Goal: Transaction & Acquisition: Purchase product/service

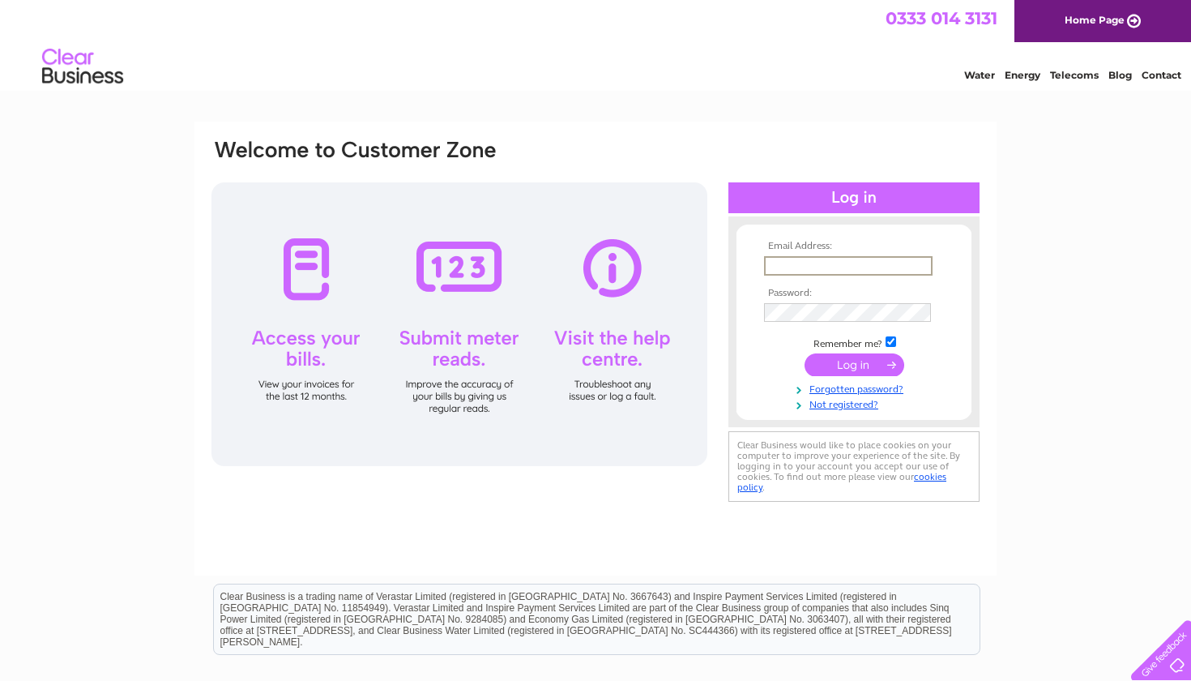
type input "sinweng95@hotmail.com"
click at [854, 363] on input "submit" at bounding box center [855, 364] width 100 height 23
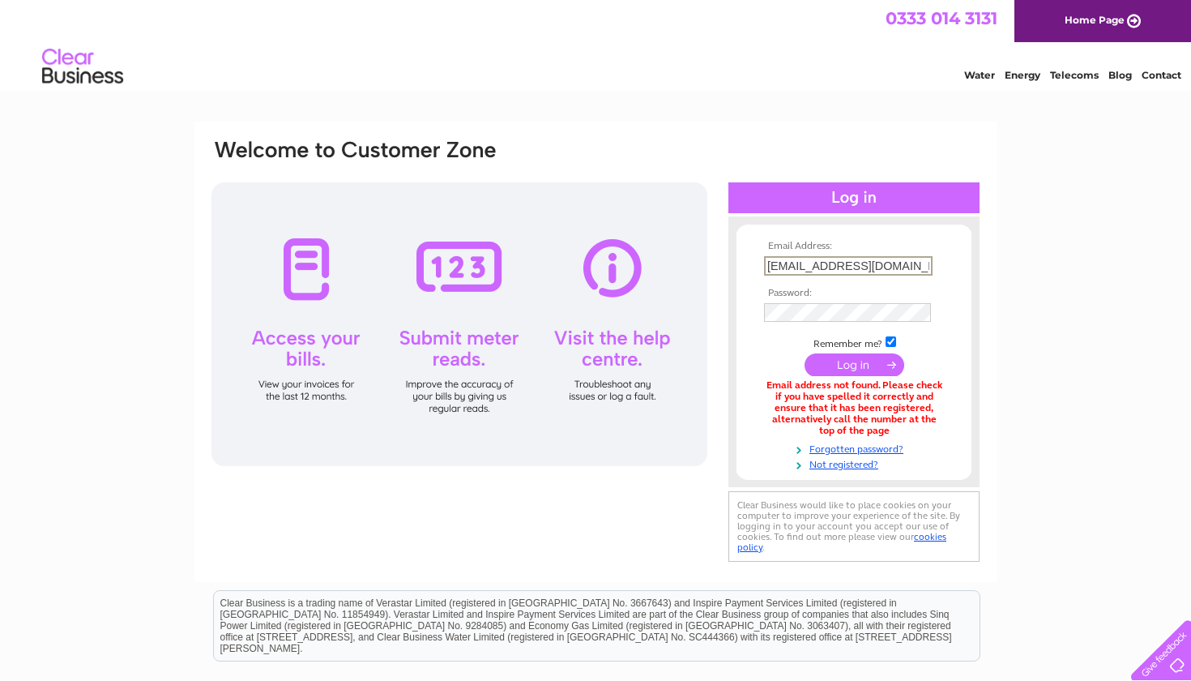
click at [1012, 402] on div "Email Address: sinweng95@hotmail.com Password: Forgotten password?" at bounding box center [595, 490] width 1191 height 737
click at [902, 267] on input "sinweng95@hotmail.com" at bounding box center [847, 265] width 167 height 18
click at [902, 267] on input "sinweng95@hotmail.com" at bounding box center [848, 265] width 169 height 19
click at [899, 269] on input "sinweng95@hotmail.com" at bounding box center [847, 265] width 167 height 18
type input "sinweng95@hotmail.co.uk"
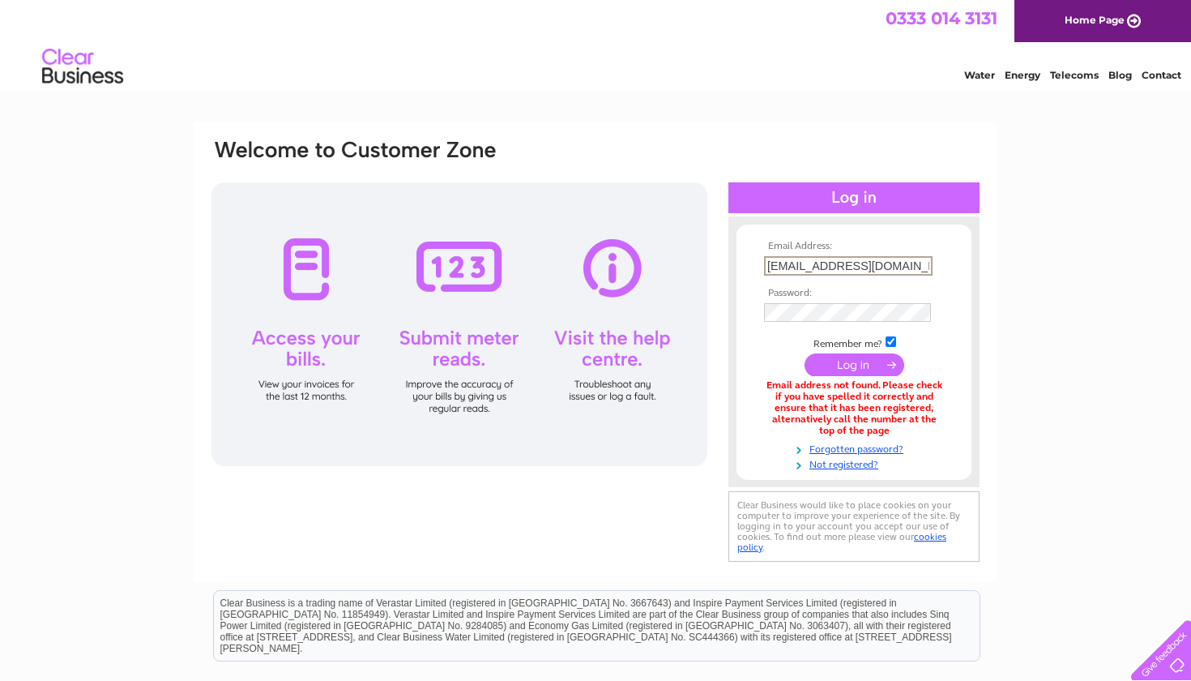
click at [854, 363] on input "submit" at bounding box center [855, 364] width 100 height 23
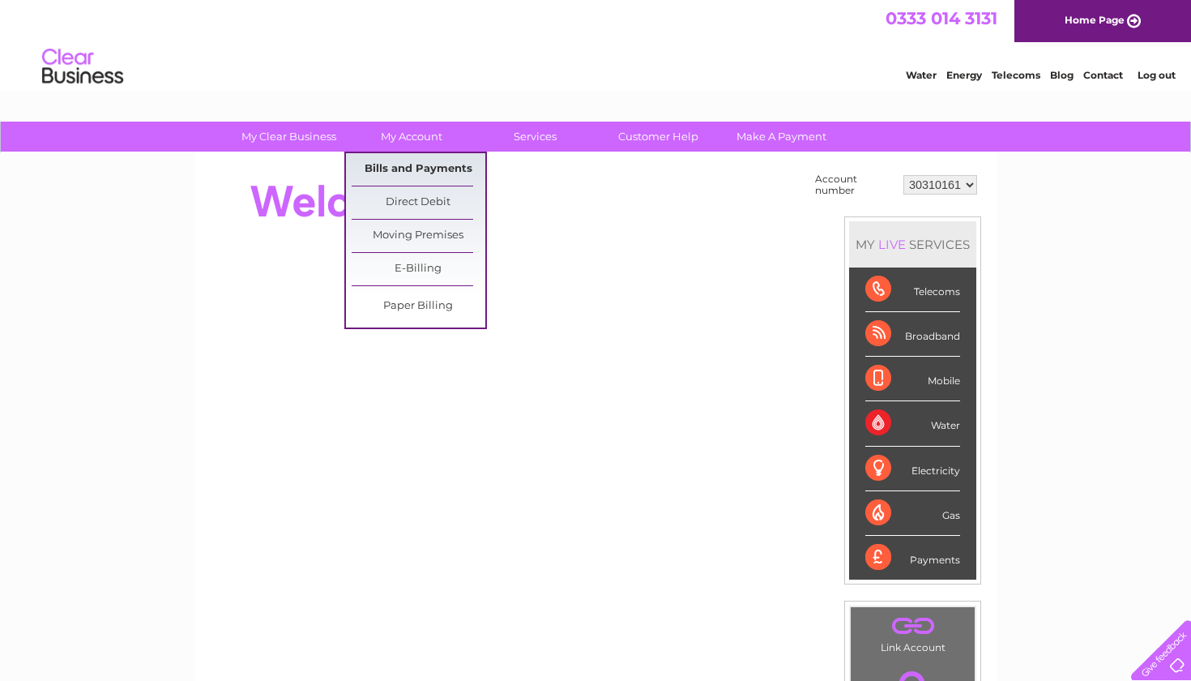
click at [412, 168] on link "Bills and Payments" at bounding box center [419, 169] width 134 height 32
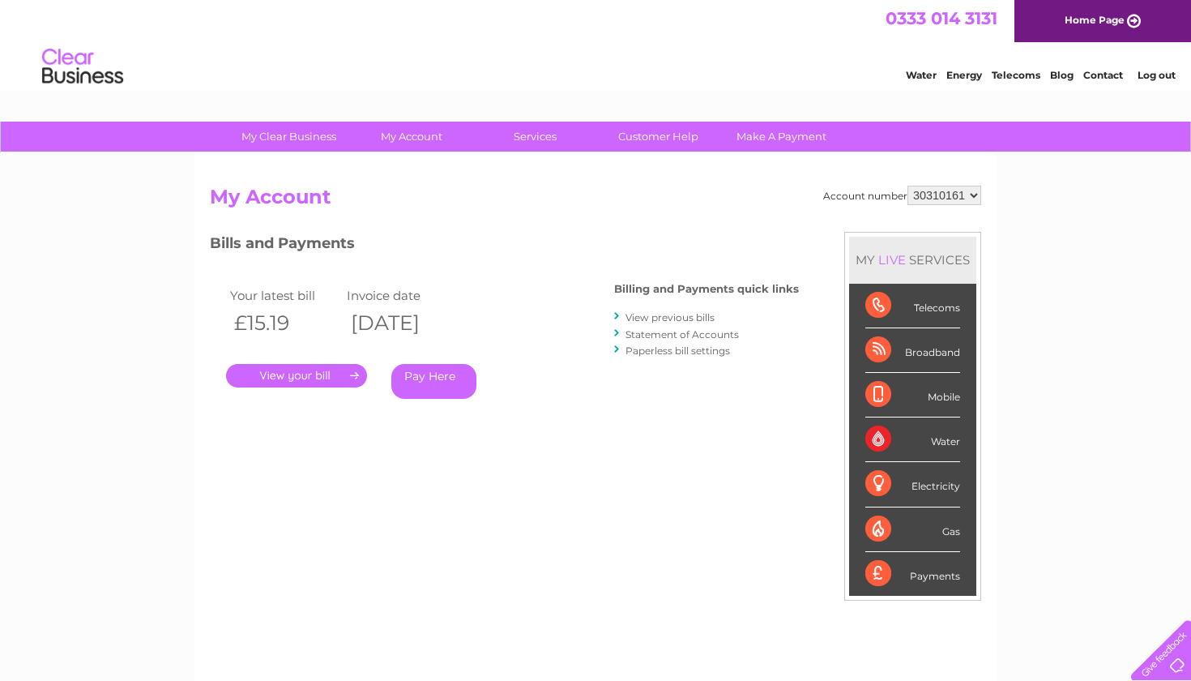
click at [331, 375] on link "." at bounding box center [296, 376] width 141 height 24
click at [647, 311] on link "View previous bills" at bounding box center [670, 317] width 89 height 12
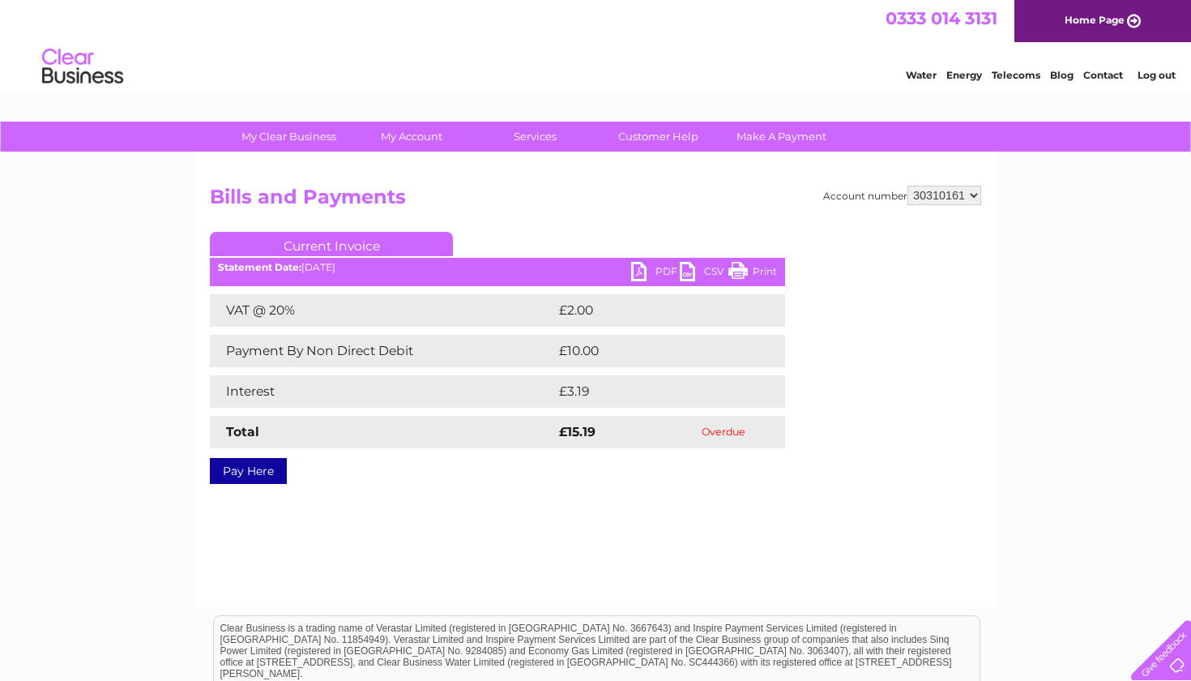
click at [665, 269] on link "PDF" at bounding box center [655, 274] width 49 height 24
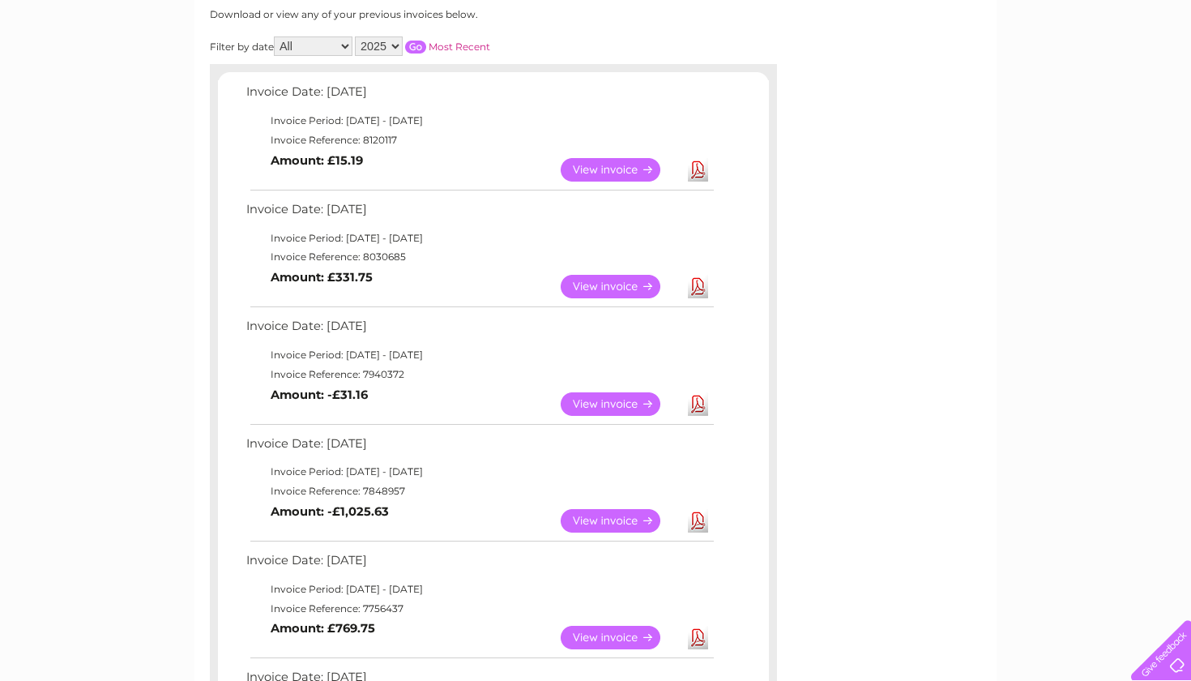
scroll to position [223, 0]
click at [622, 283] on link "View" at bounding box center [620, 287] width 119 height 24
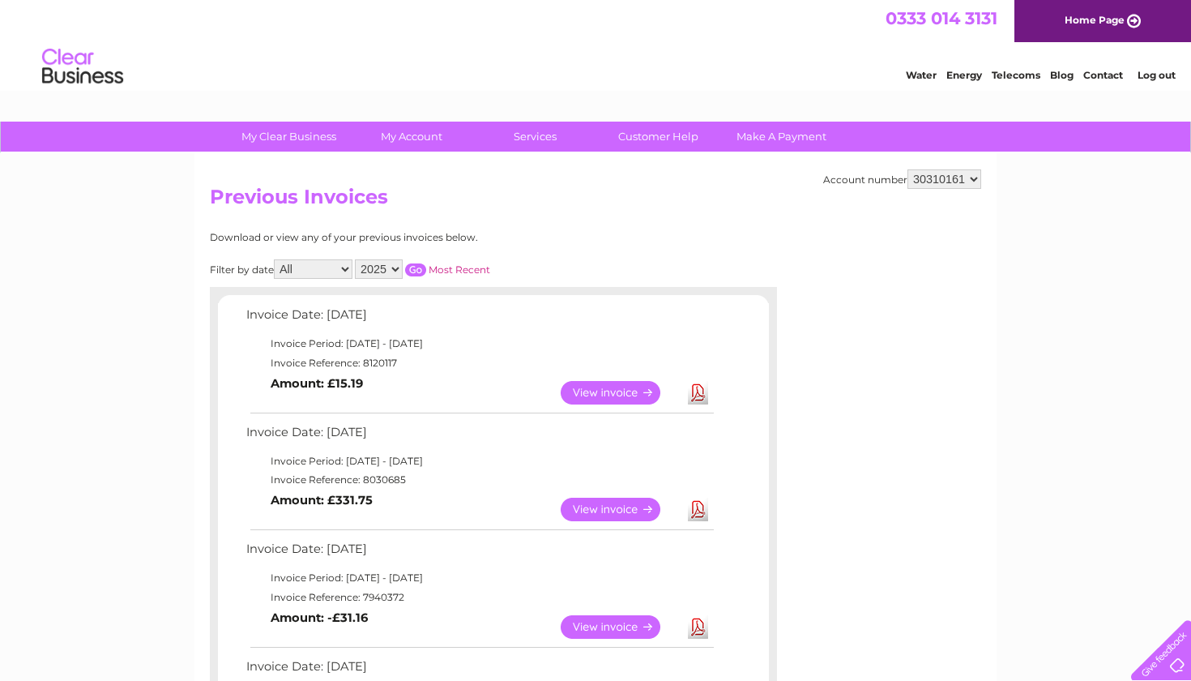
scroll to position [0, 0]
select select "30310234"
click at [606, 398] on link "View" at bounding box center [620, 393] width 119 height 24
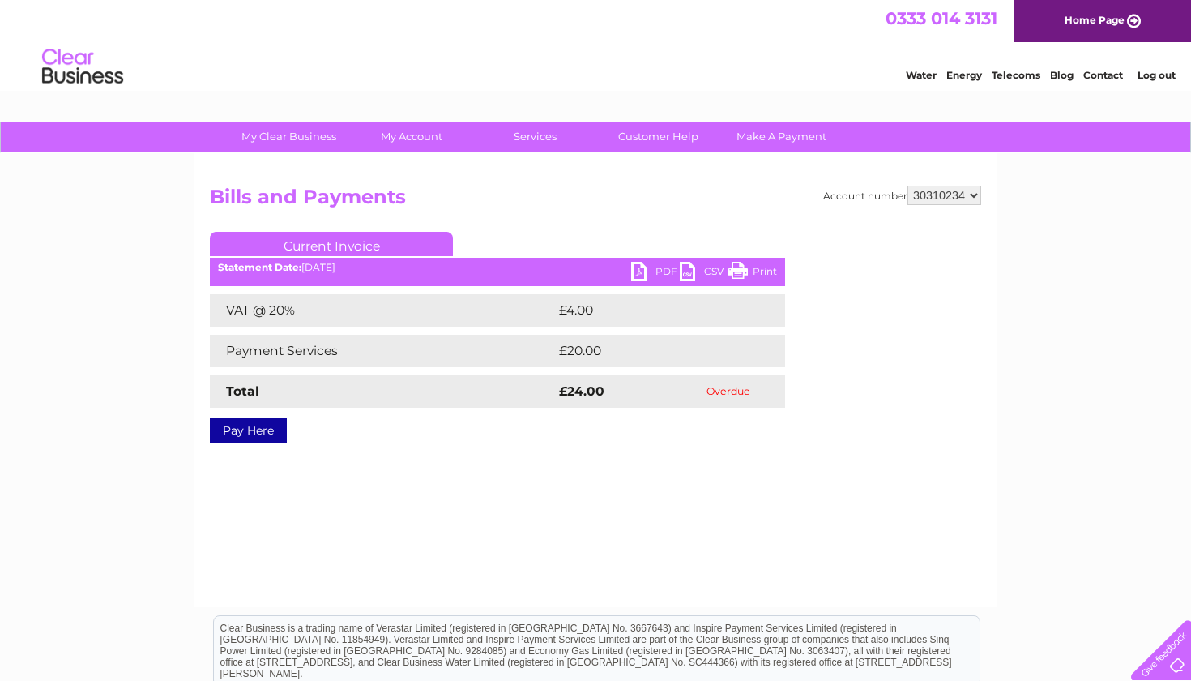
click at [272, 430] on link "Pay Here" at bounding box center [248, 430] width 77 height 26
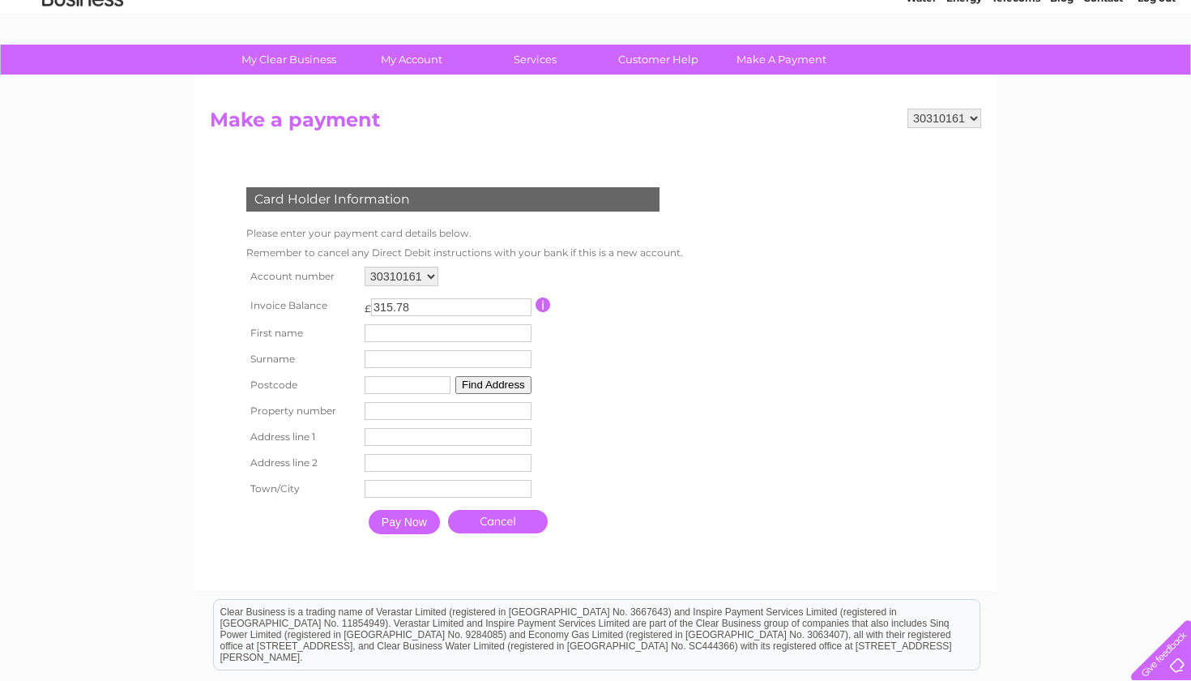
scroll to position [81, 0]
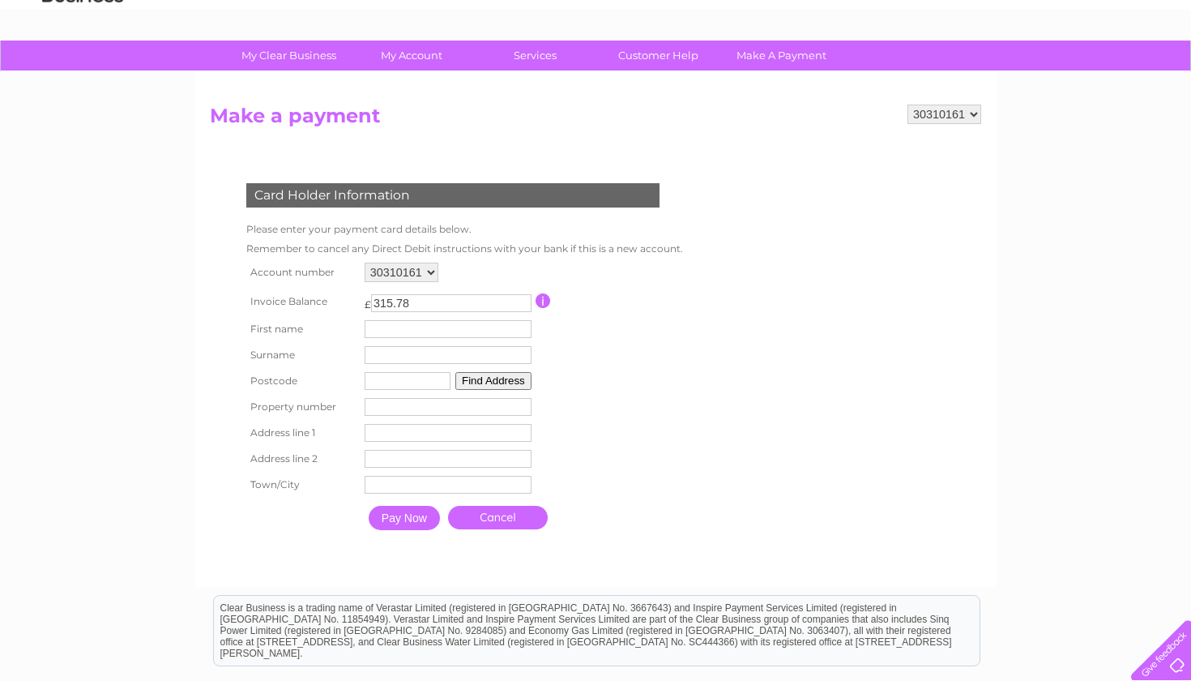
type input "316.78"
click at [526, 295] on input "316.78" at bounding box center [451, 303] width 160 height 18
click at [680, 311] on td at bounding box center [608, 301] width 144 height 30
click at [421, 259] on td "30310161 30310234" at bounding box center [448, 273] width 175 height 28
select select "30310234"
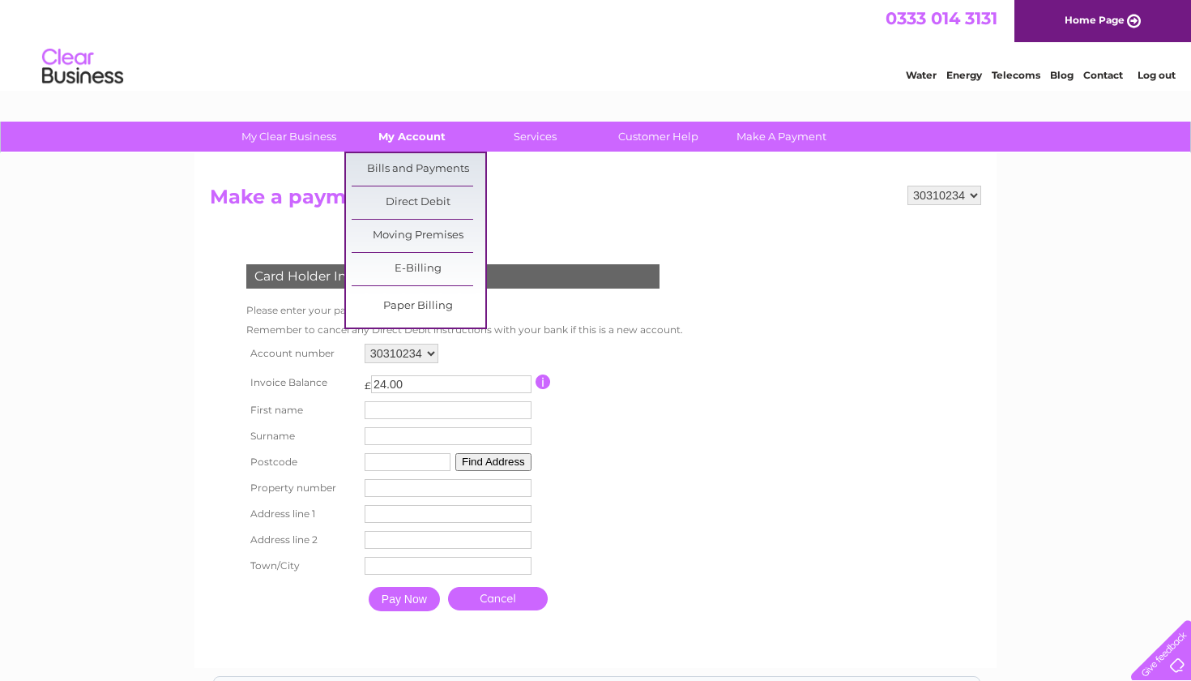
click at [426, 137] on link "My Account" at bounding box center [412, 137] width 134 height 30
click at [423, 206] on link "Direct Debit" at bounding box center [419, 202] width 134 height 32
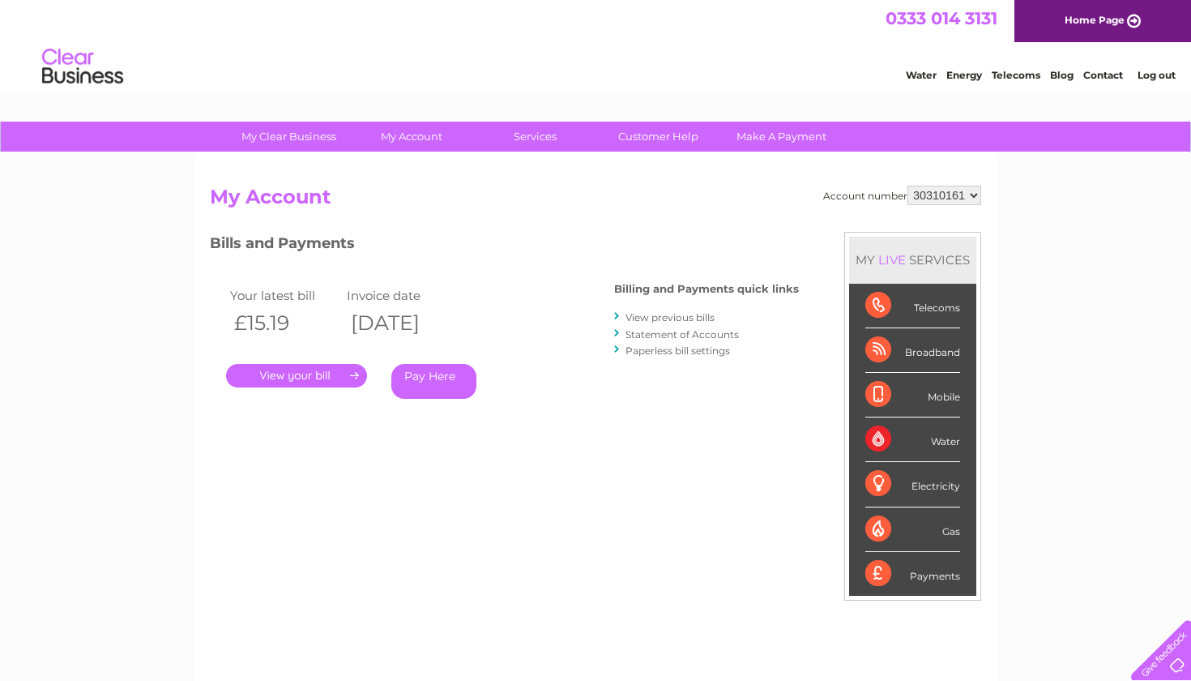
select select "30310234"
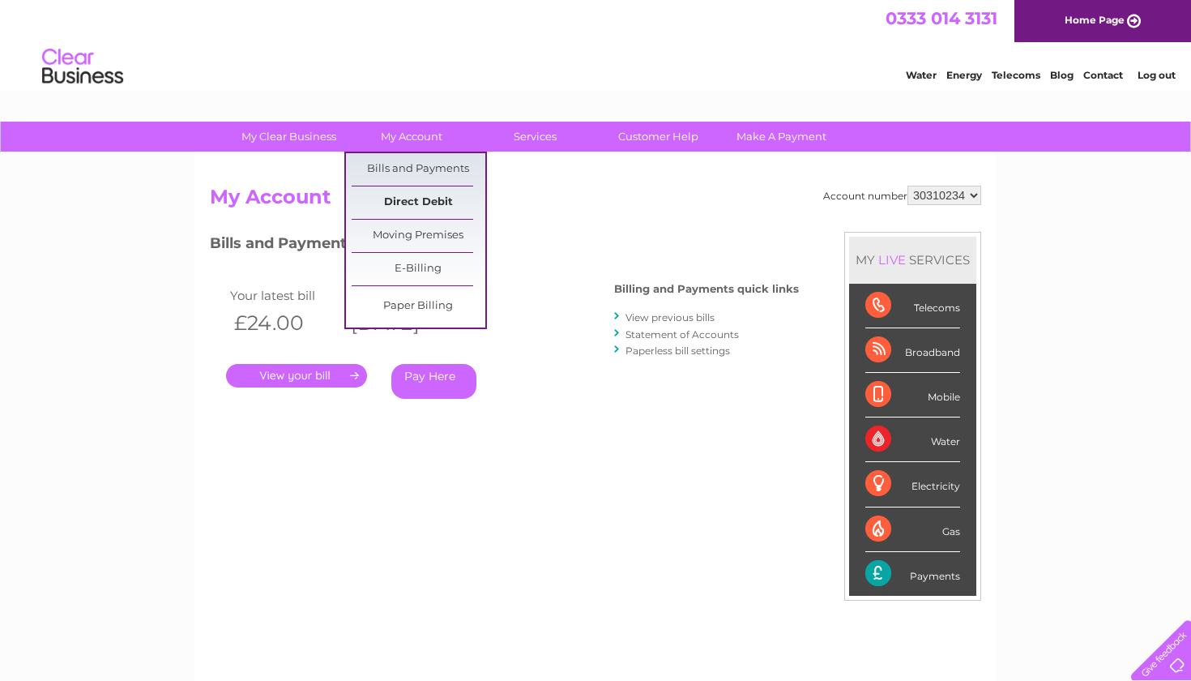
click at [425, 199] on link "Direct Debit" at bounding box center [419, 202] width 134 height 32
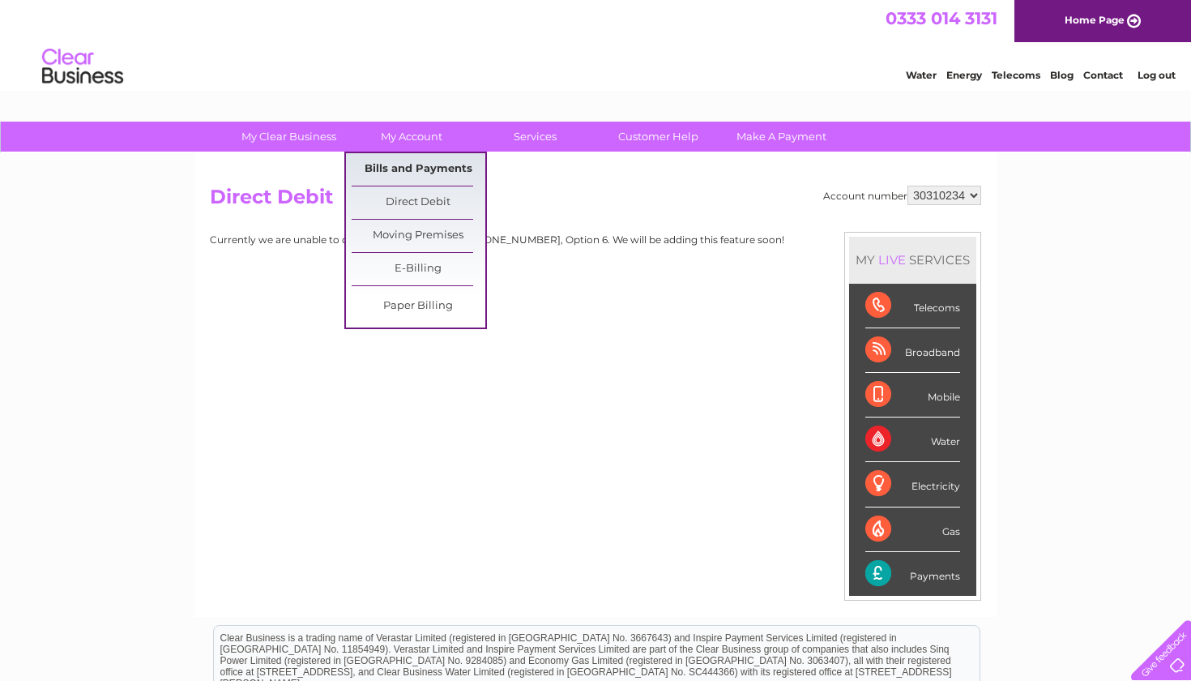
click at [433, 173] on link "Bills and Payments" at bounding box center [419, 169] width 134 height 32
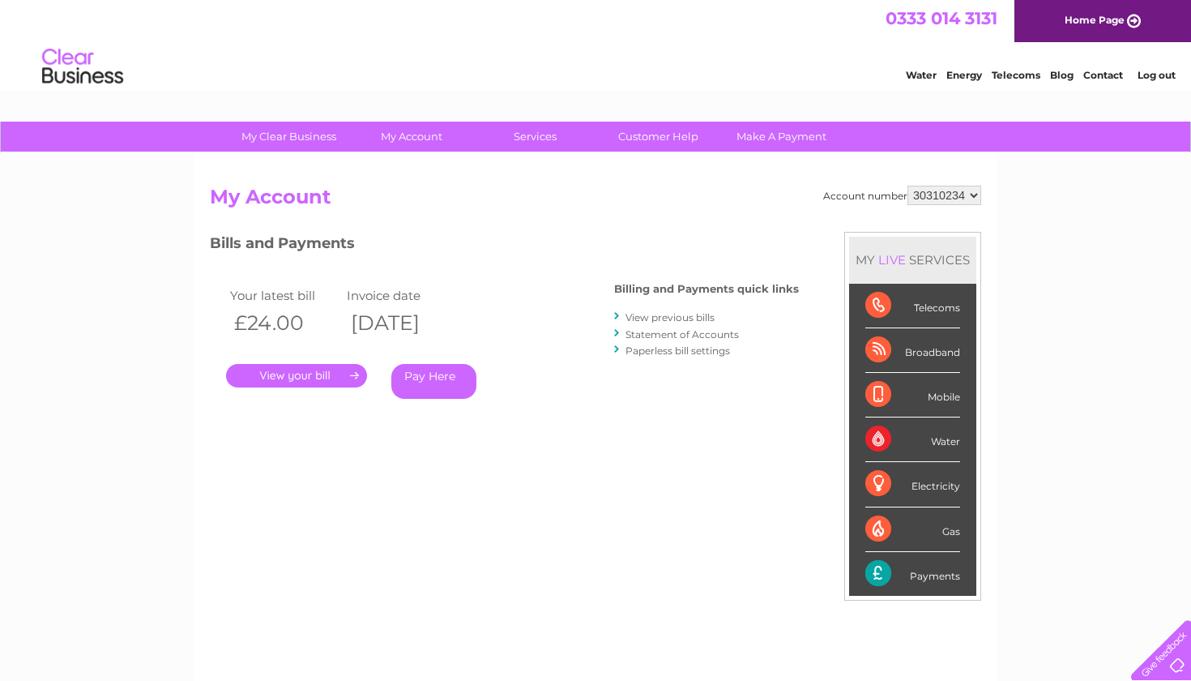
click at [434, 385] on link "Pay Here" at bounding box center [433, 381] width 85 height 35
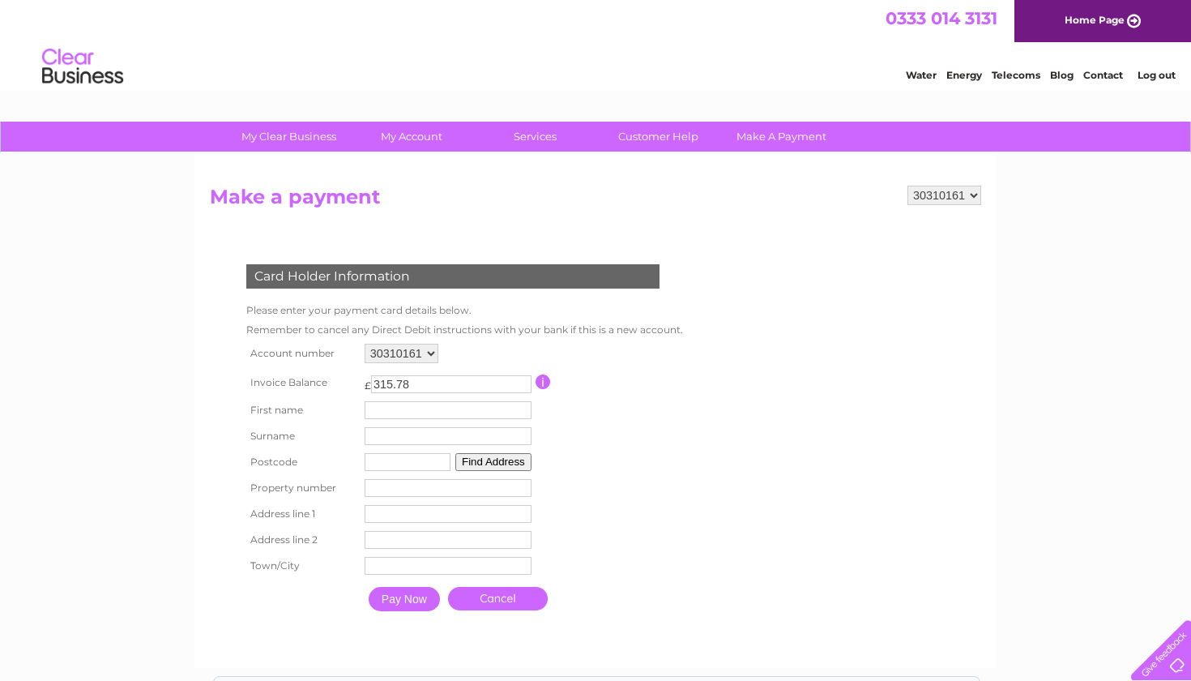
select select "30310234"
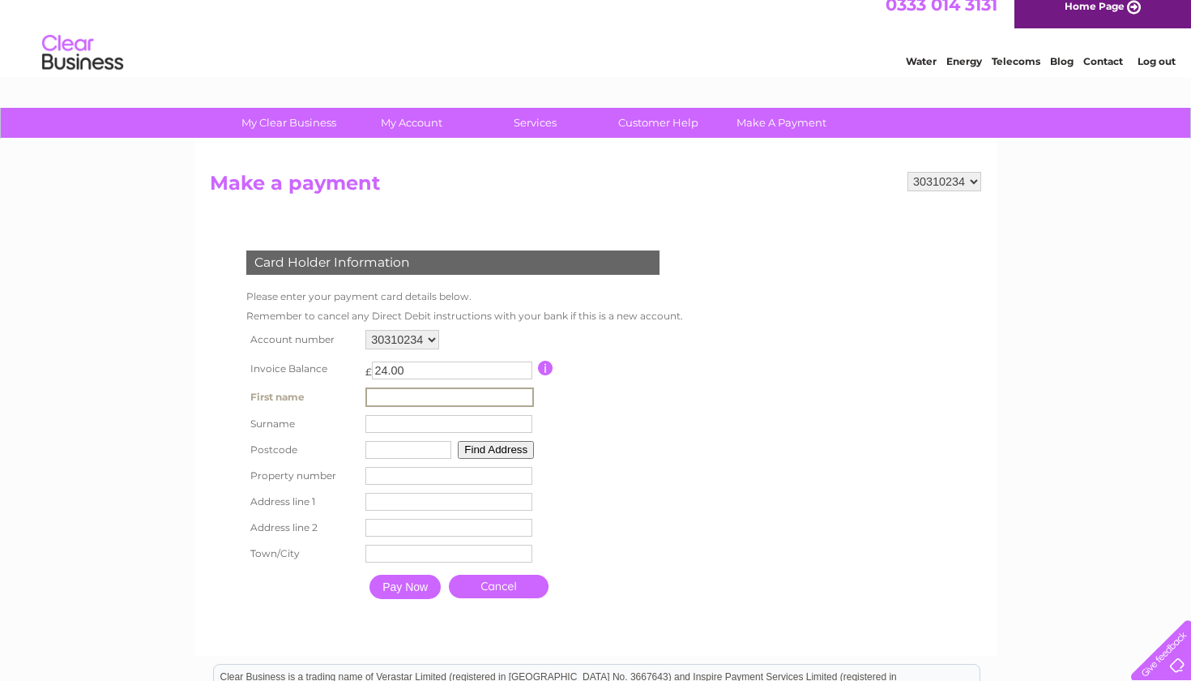
scroll to position [13, 0]
select select "30310161"
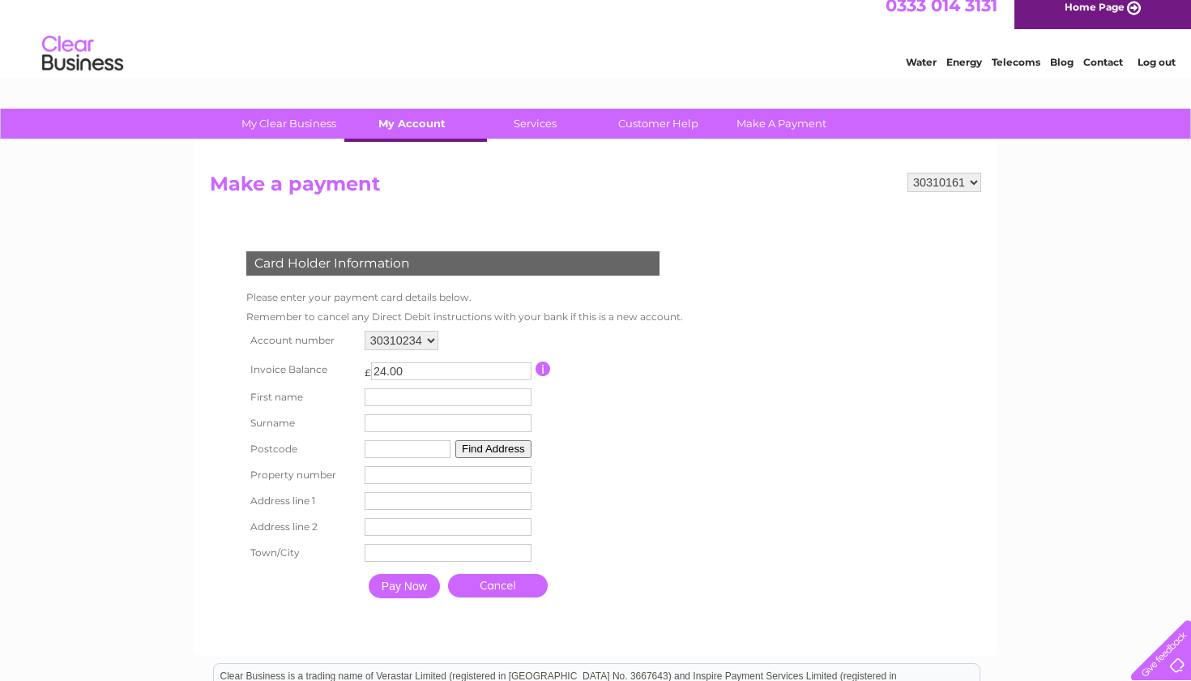
click at [429, 124] on link "My Account" at bounding box center [412, 124] width 134 height 30
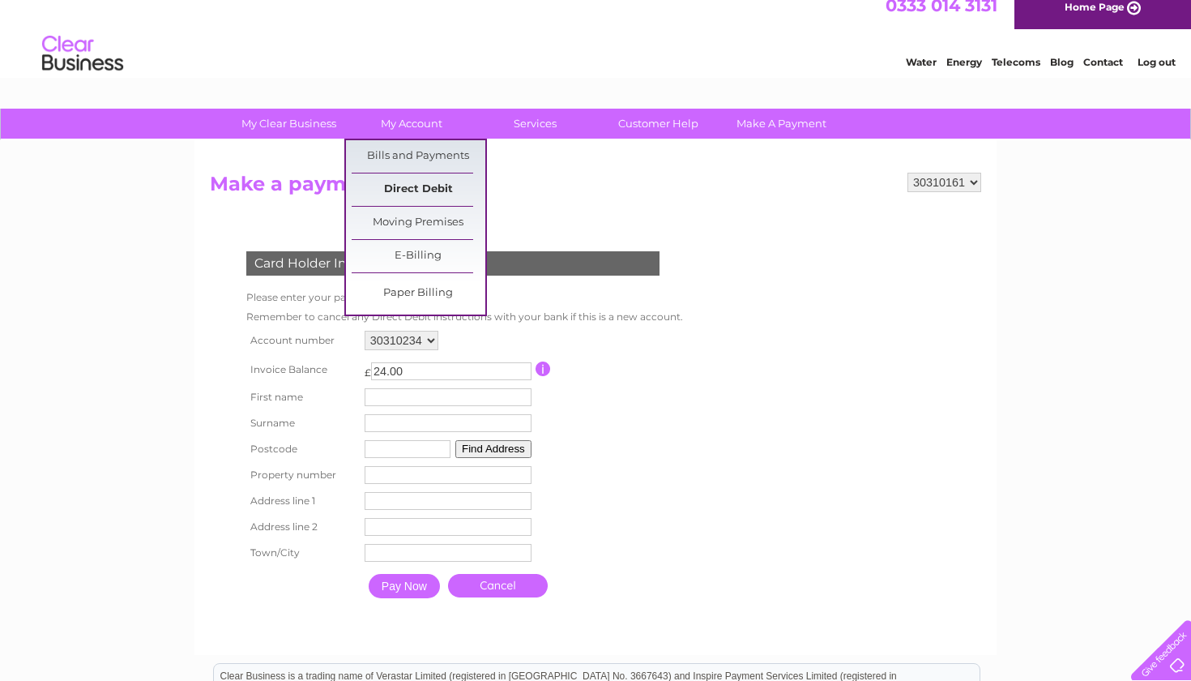
click at [434, 189] on link "Direct Debit" at bounding box center [419, 189] width 134 height 32
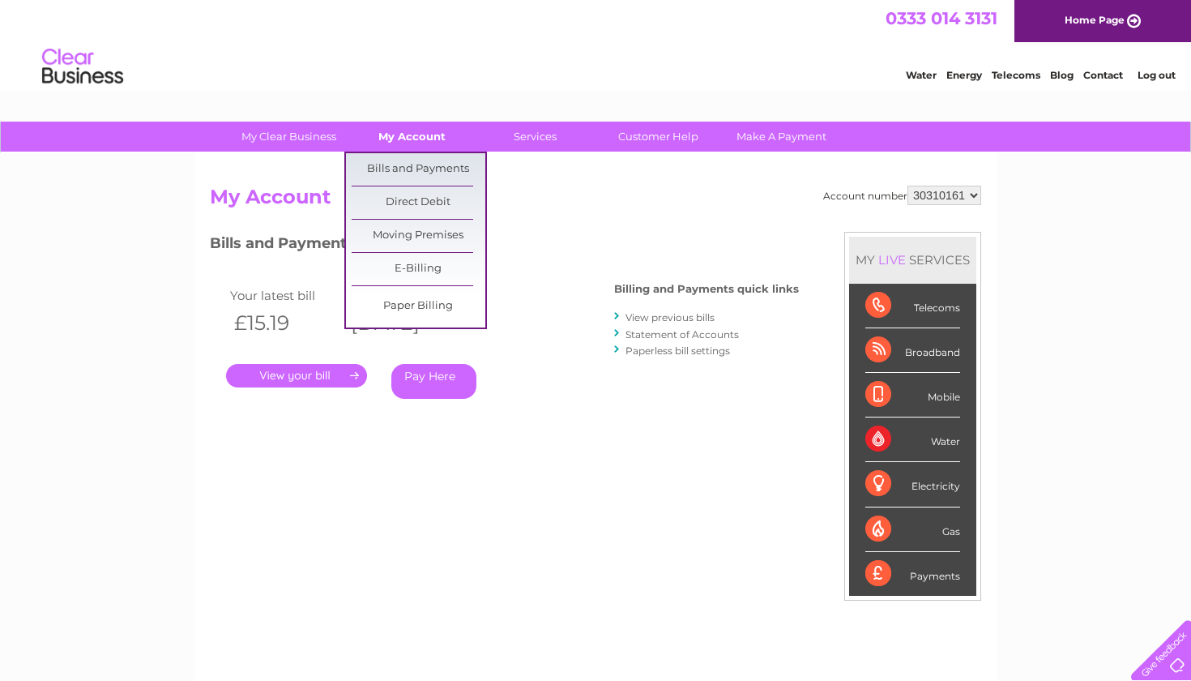
click at [401, 140] on link "My Account" at bounding box center [412, 137] width 134 height 30
click at [435, 203] on link "Direct Debit" at bounding box center [419, 202] width 134 height 32
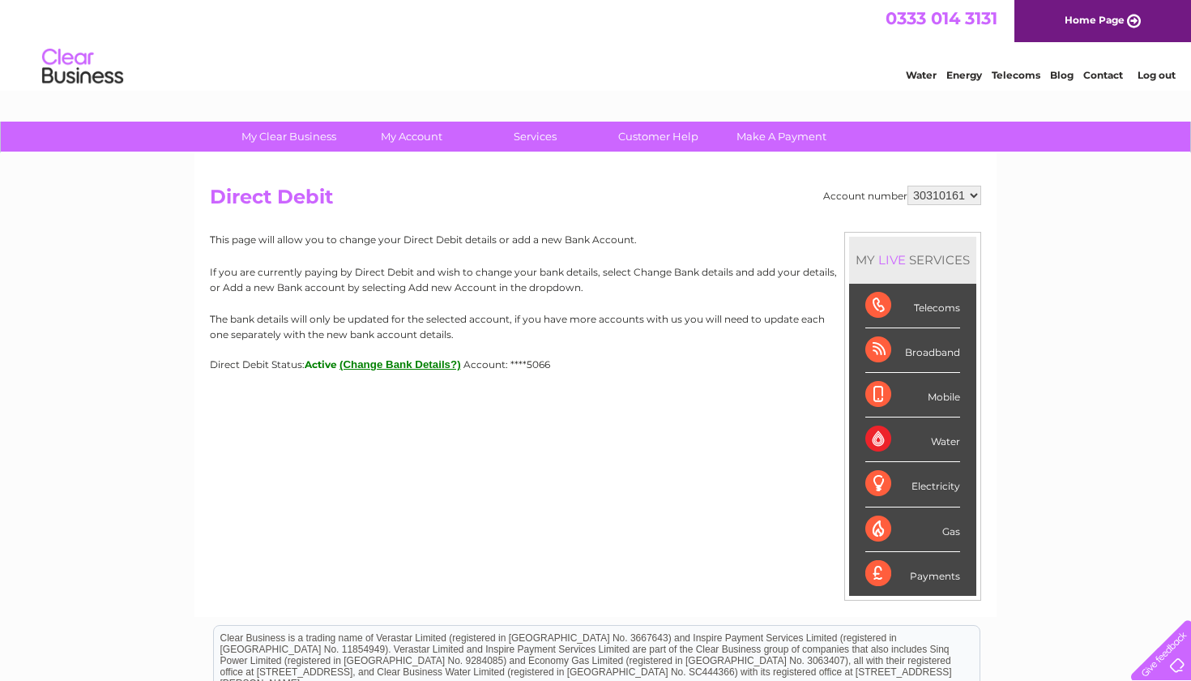
select select "30310234"
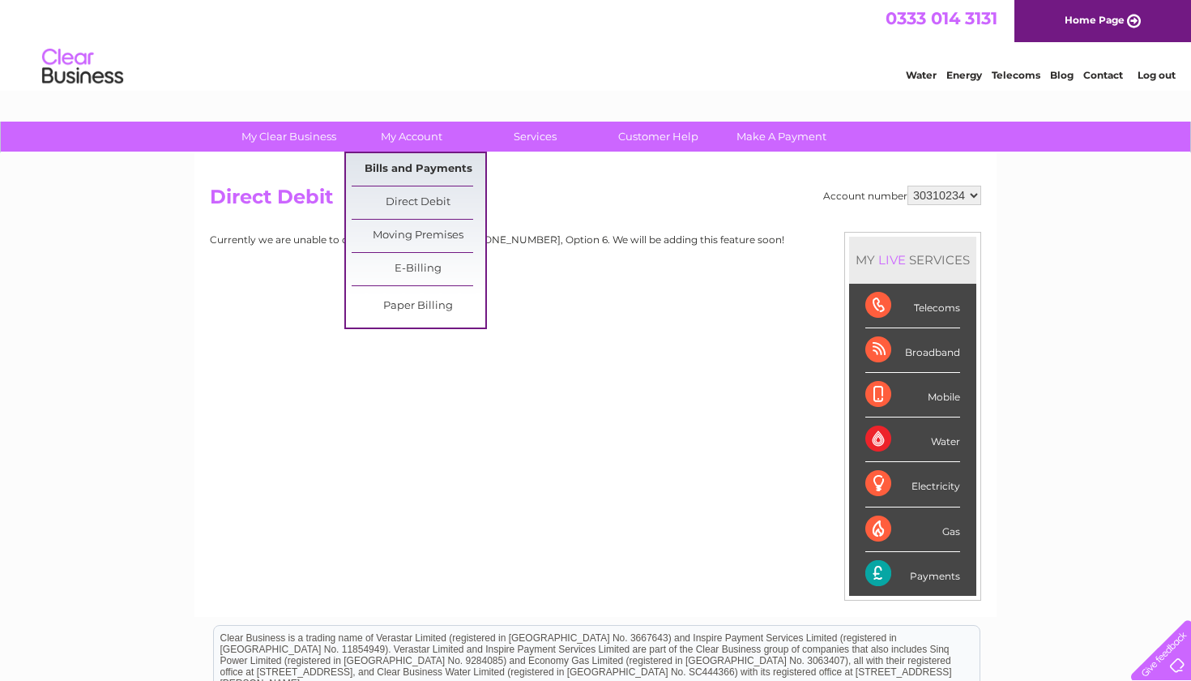
click at [430, 173] on link "Bills and Payments" at bounding box center [419, 169] width 134 height 32
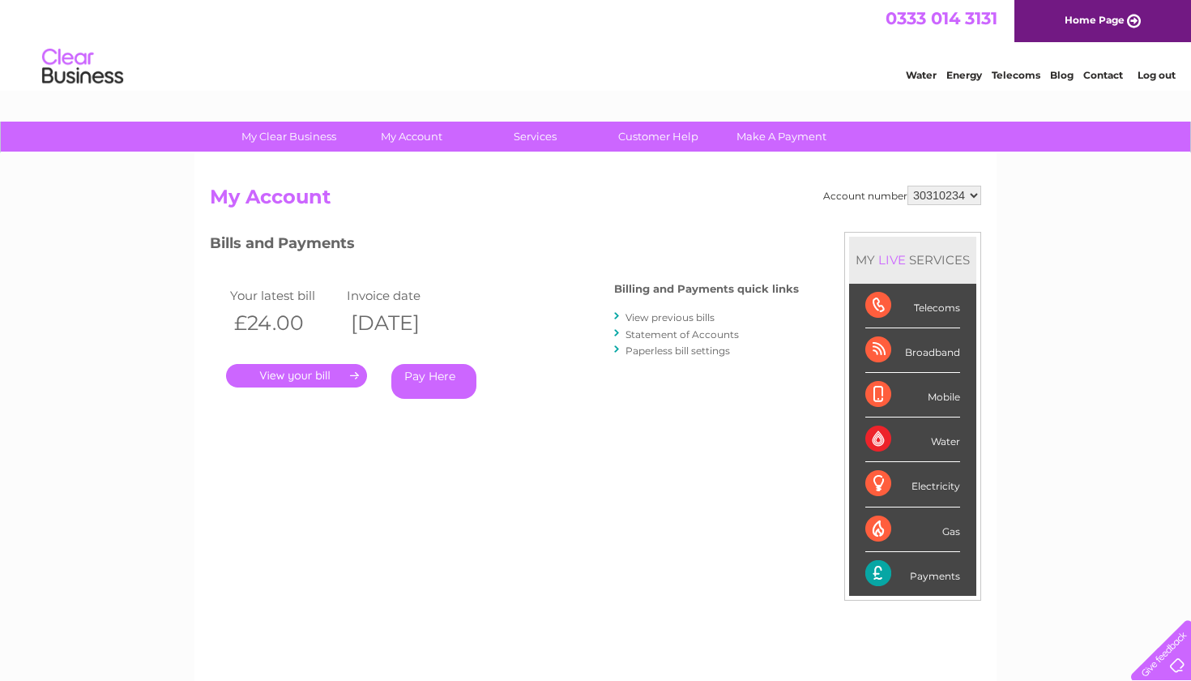
click at [423, 382] on link "Pay Here" at bounding box center [433, 381] width 85 height 35
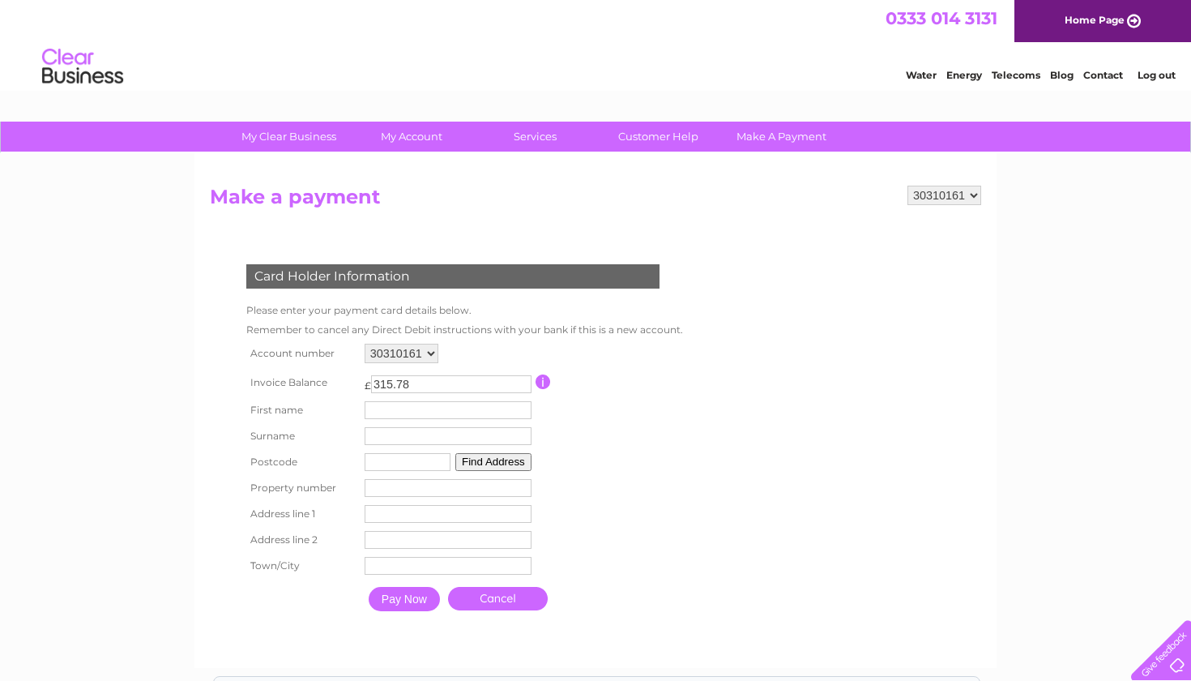
select select "30310234"
type input "Foong"
type input "Thong"
click at [495, 401] on input "Foong" at bounding box center [449, 410] width 169 height 19
click at [485, 410] on input "Foong" at bounding box center [449, 410] width 169 height 19
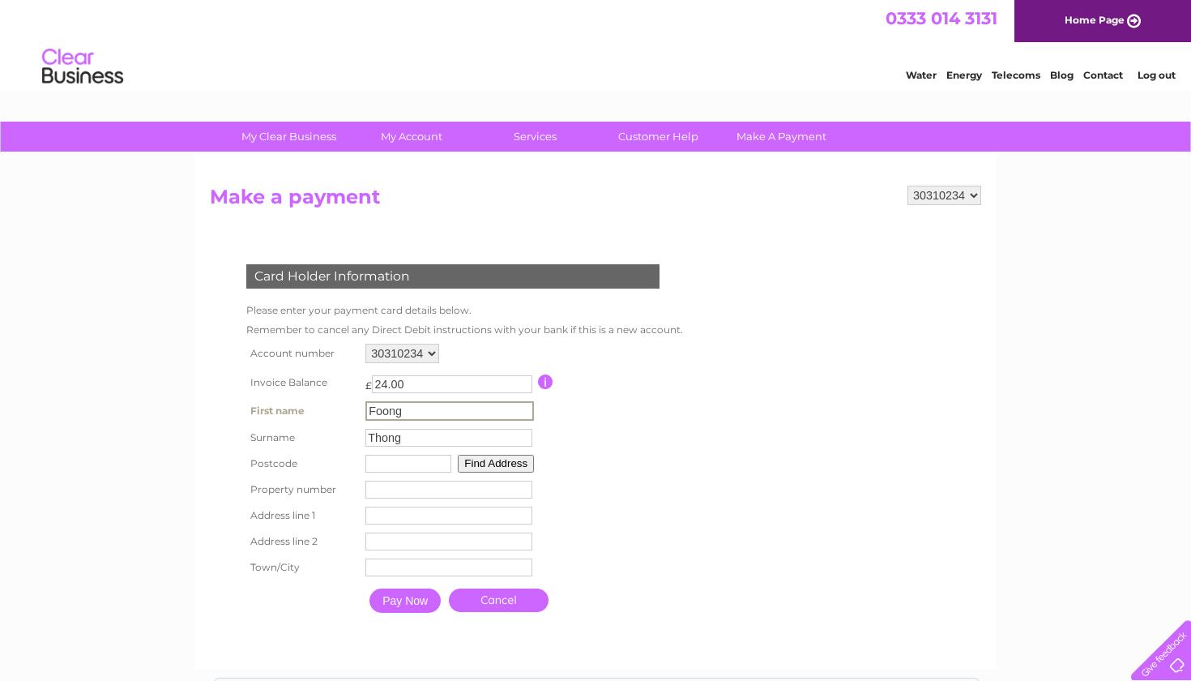
click at [407, 603] on input "Pay Now" at bounding box center [405, 600] width 71 height 24
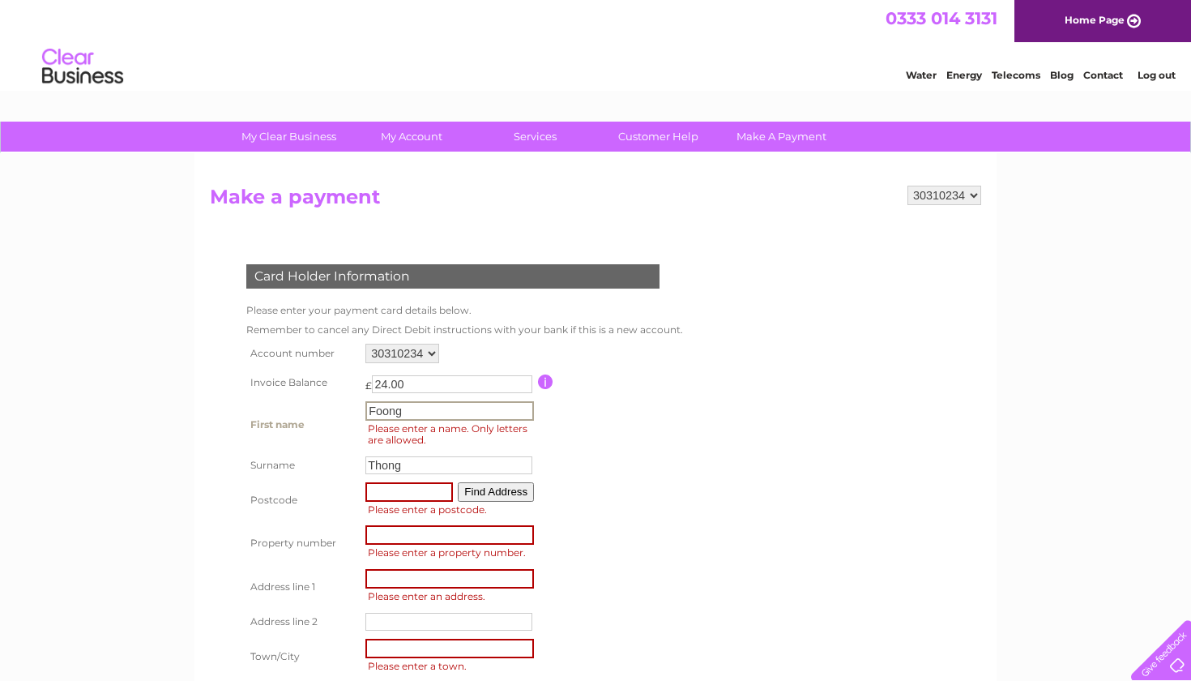
drag, startPoint x: 490, startPoint y: 410, endPoint x: 222, endPoint y: 414, distance: 268.3
click at [218, 412] on div "Card Holder Information Please enter your payment card details below. Remember …" at bounding box center [456, 483] width 493 height 470
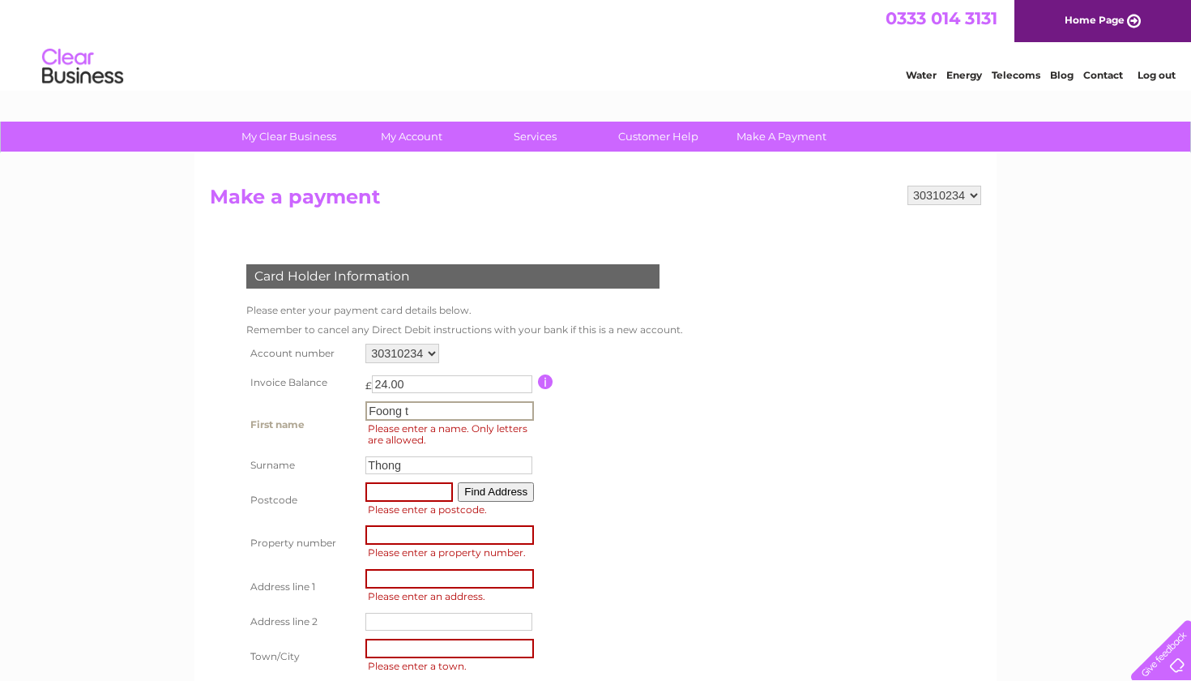
type input "[PERSON_NAME]"
type input "g21 3jw"
click at [450, 528] on input "number" at bounding box center [449, 533] width 169 height 19
type input "43"
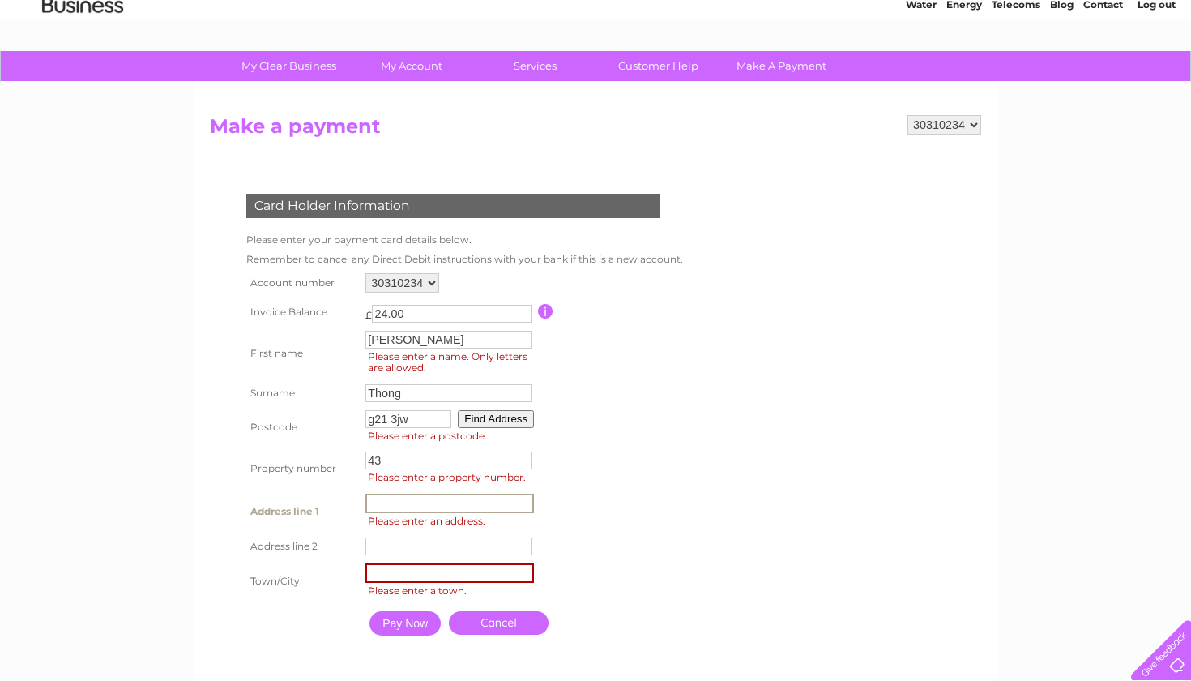
scroll to position [72, 0]
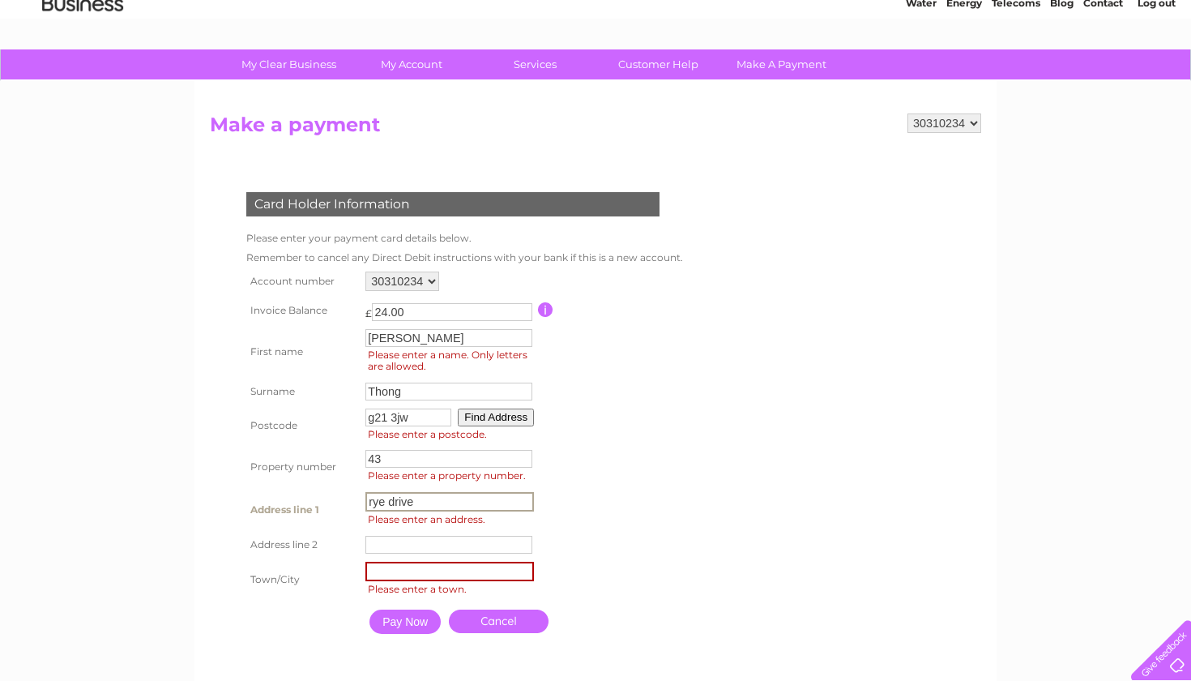
type input "rye drive"
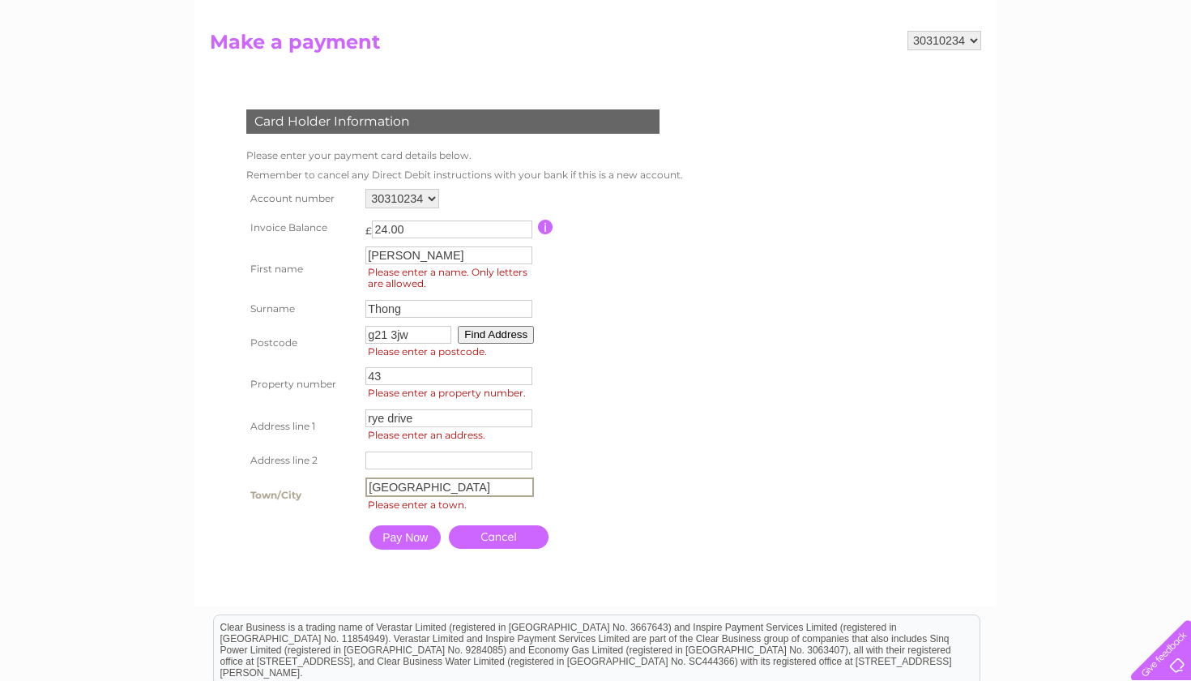
scroll to position [175, 0]
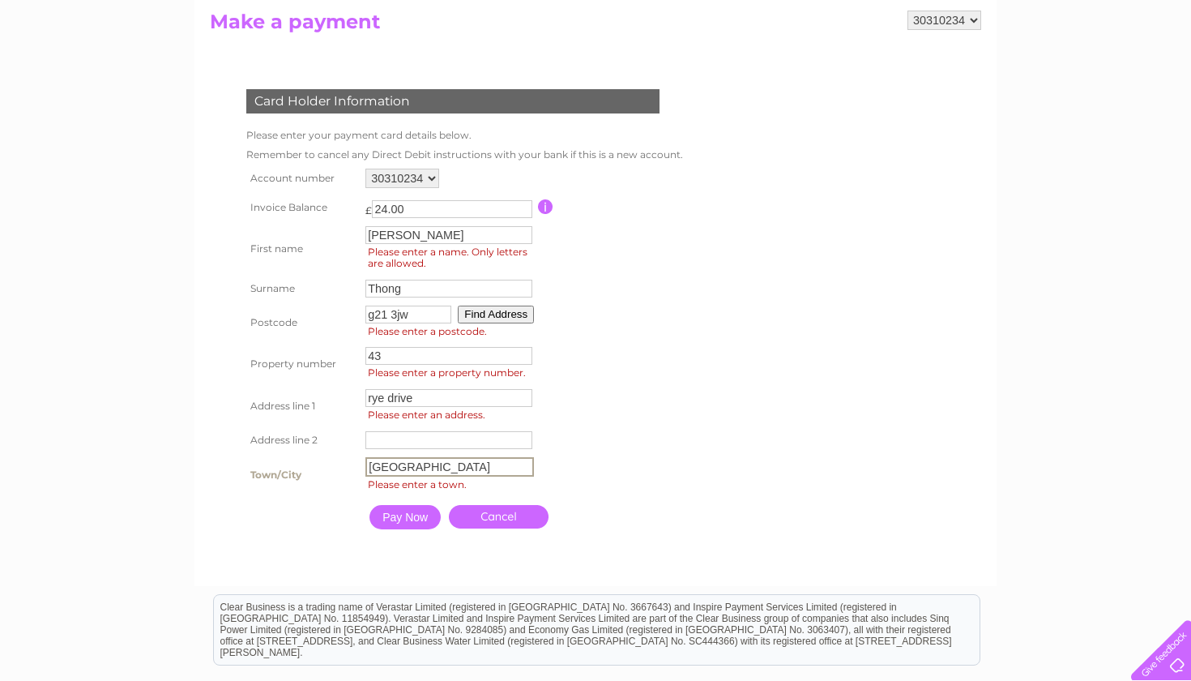
type input "[GEOGRAPHIC_DATA]"
click at [413, 519] on input "Pay Now" at bounding box center [405, 517] width 71 height 24
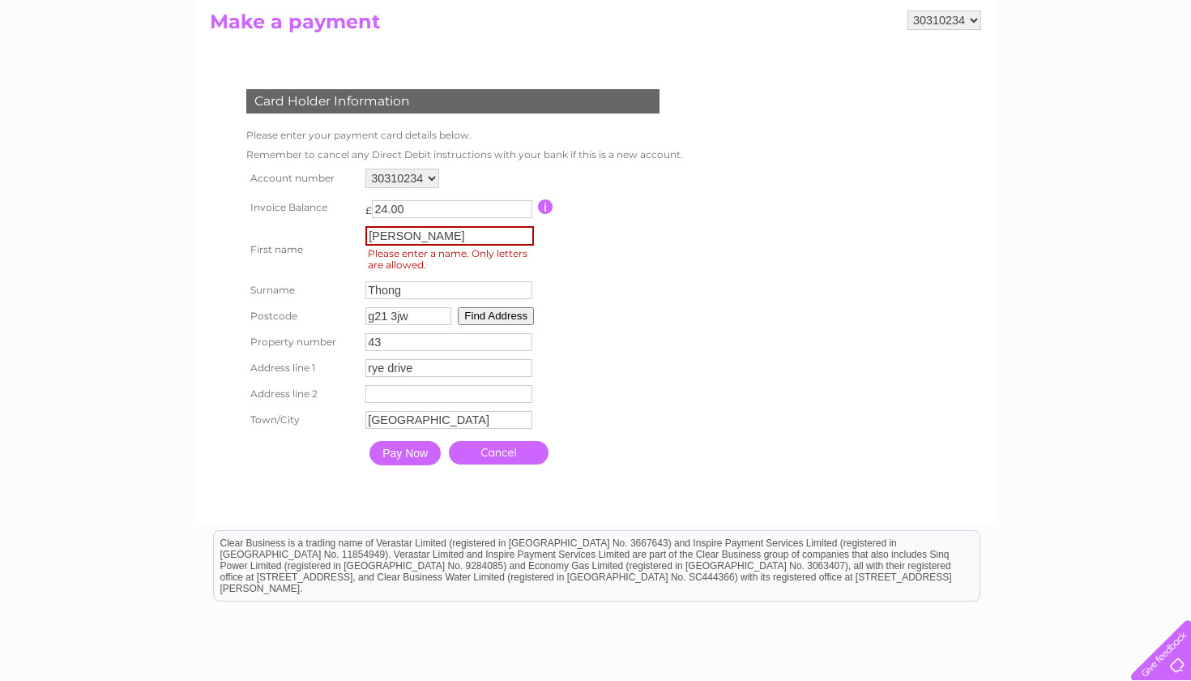
click at [412, 456] on input "Pay Now" at bounding box center [405, 453] width 71 height 24
click at [474, 237] on input "[PERSON_NAME]" at bounding box center [449, 235] width 169 height 19
click at [429, 449] on input "Pay Now" at bounding box center [405, 453] width 71 height 24
click at [430, 241] on input "Foong y" at bounding box center [449, 235] width 169 height 19
type input "Foong"
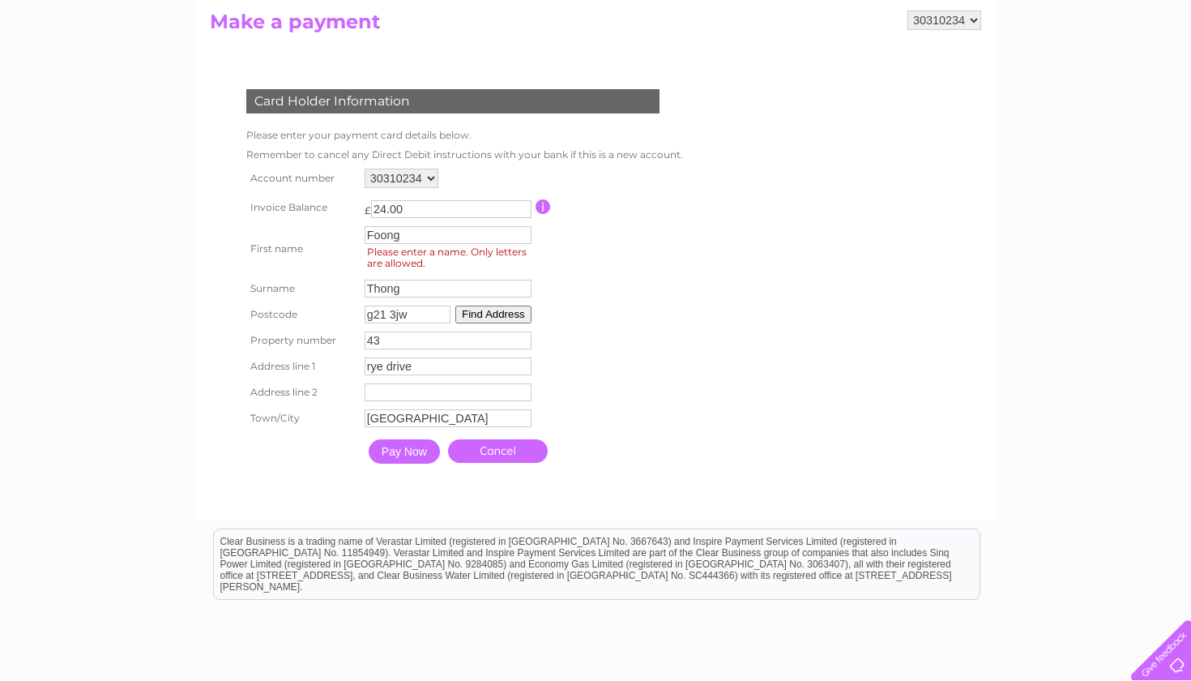
click at [400, 460] on input "Pay Now" at bounding box center [404, 451] width 71 height 24
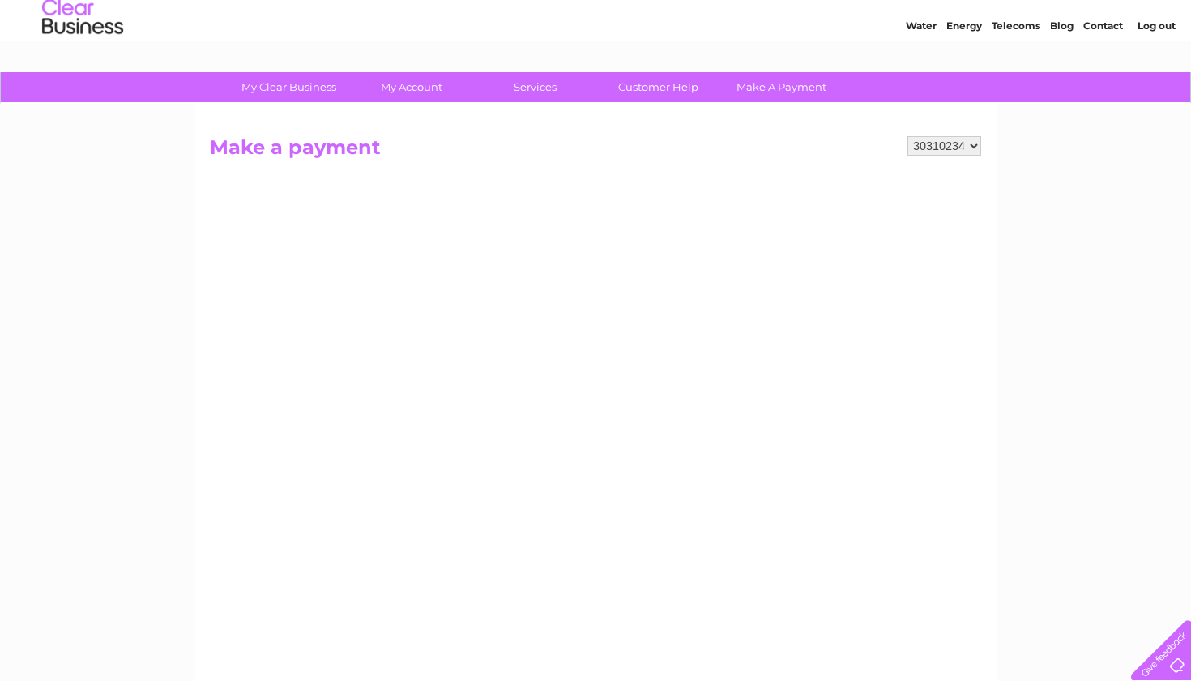
scroll to position [46, 0]
